Goal: Check status

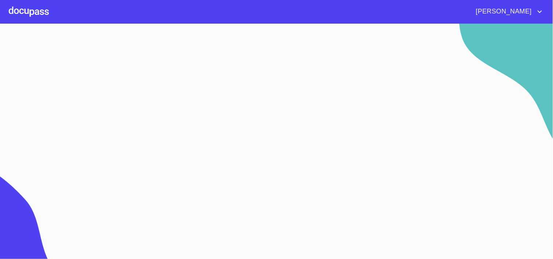
click at [27, 8] on div at bounding box center [29, 11] width 40 height 23
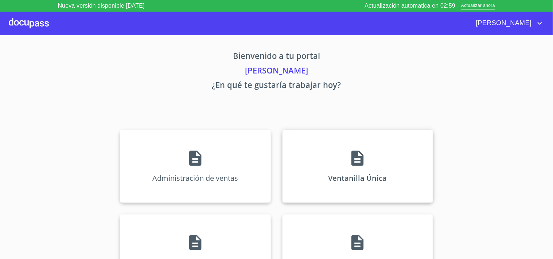
click at [409, 170] on div "Ventanilla Única" at bounding box center [357, 166] width 150 height 73
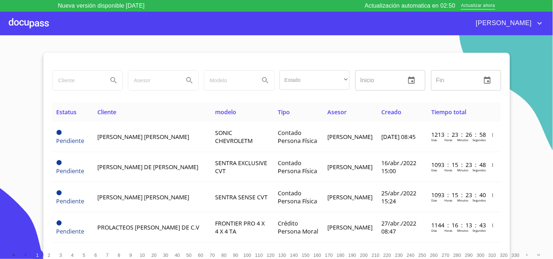
click at [107, 82] on button "Search" at bounding box center [113, 80] width 17 height 17
click at [83, 77] on input "search" at bounding box center [77, 81] width 50 height 20
type input "MARIA LIDIA"
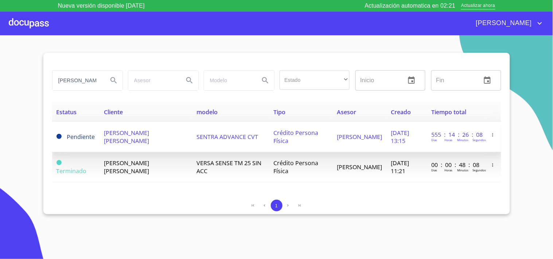
click at [125, 140] on td "MARIA LIDIA PRADO FLORES" at bounding box center [145, 137] width 93 height 30
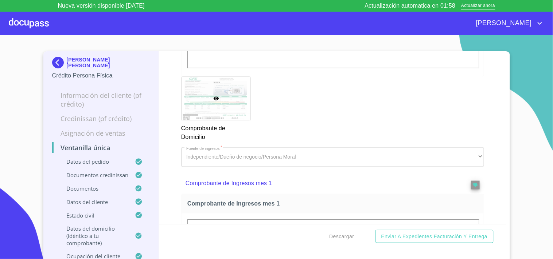
scroll to position [2, 0]
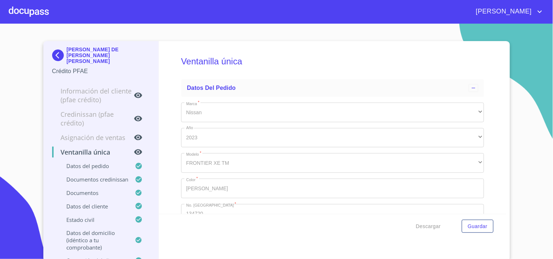
click at [26, 16] on div at bounding box center [29, 11] width 40 height 23
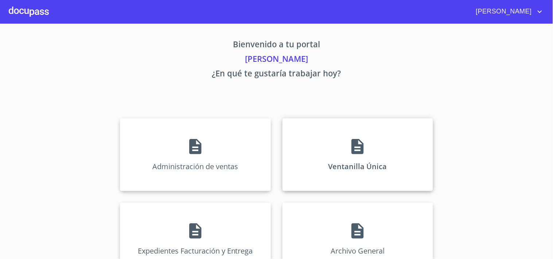
click at [333, 146] on div "Ventanilla Única" at bounding box center [357, 154] width 150 height 73
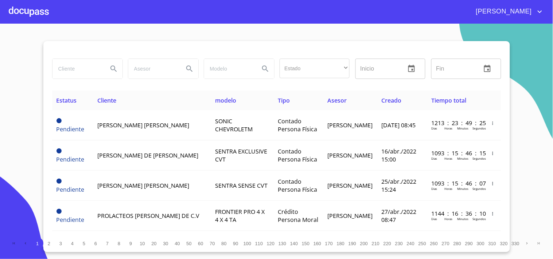
click at [63, 70] on input "search" at bounding box center [77, 69] width 50 height 20
type input "J"
type input "DE LA CRUZ VILLALOBOS"
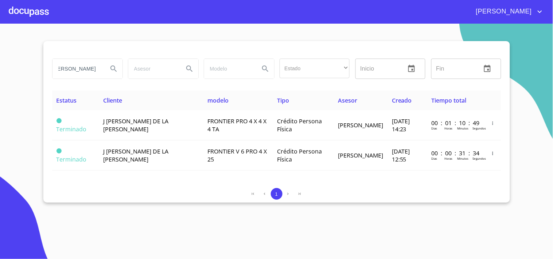
scroll to position [0, 0]
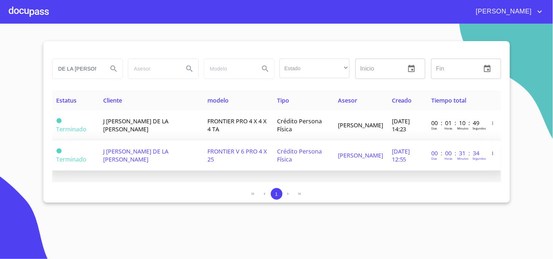
click at [407, 155] on td "17/sep./2025 12:55" at bounding box center [406, 156] width 39 height 30
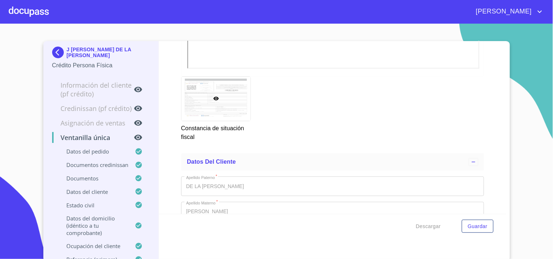
scroll to position [2509, 0]
